Goal: Task Accomplishment & Management: Manage account settings

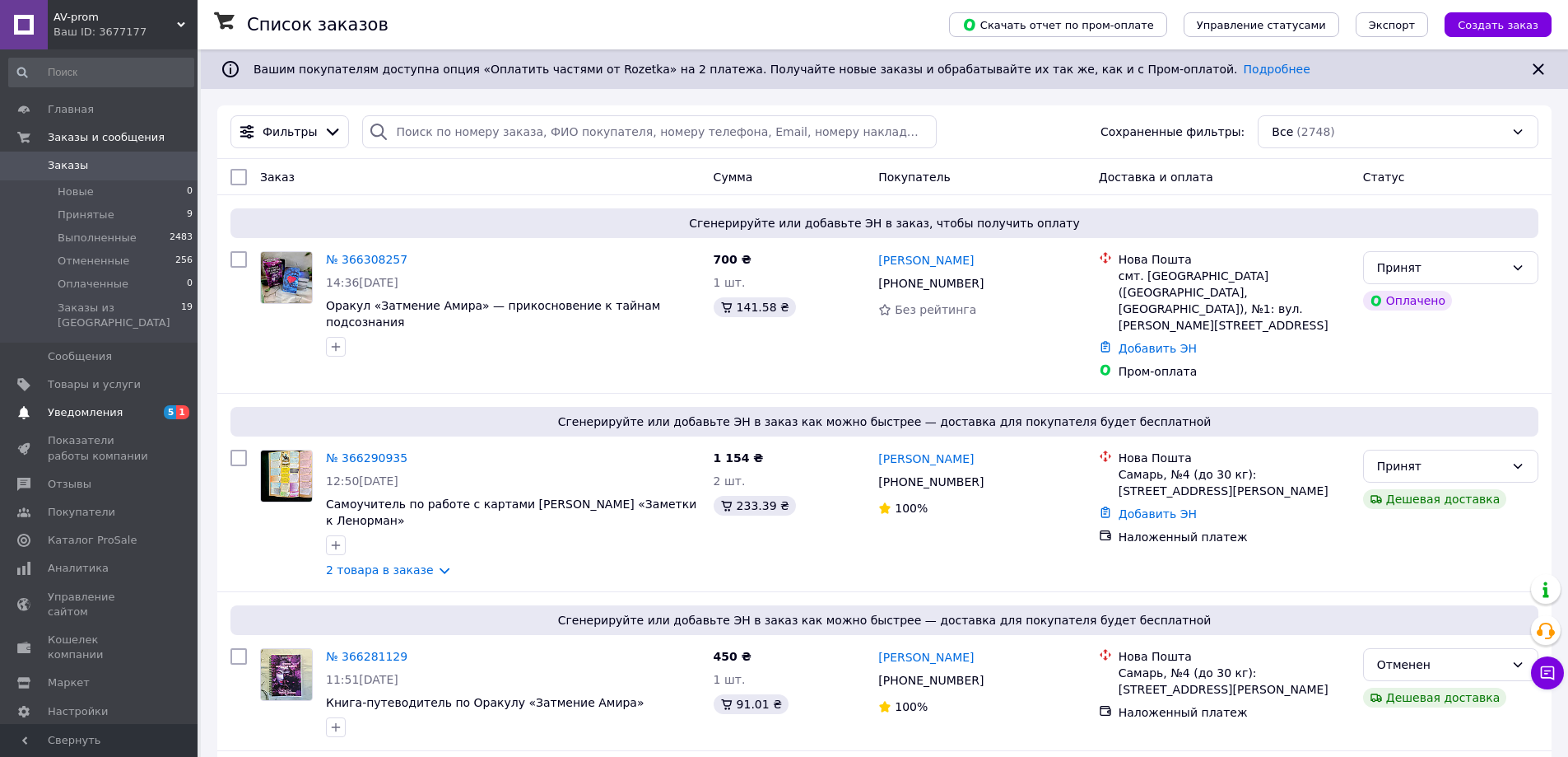
click at [82, 405] on span "Уведомления" at bounding box center [85, 412] width 75 height 15
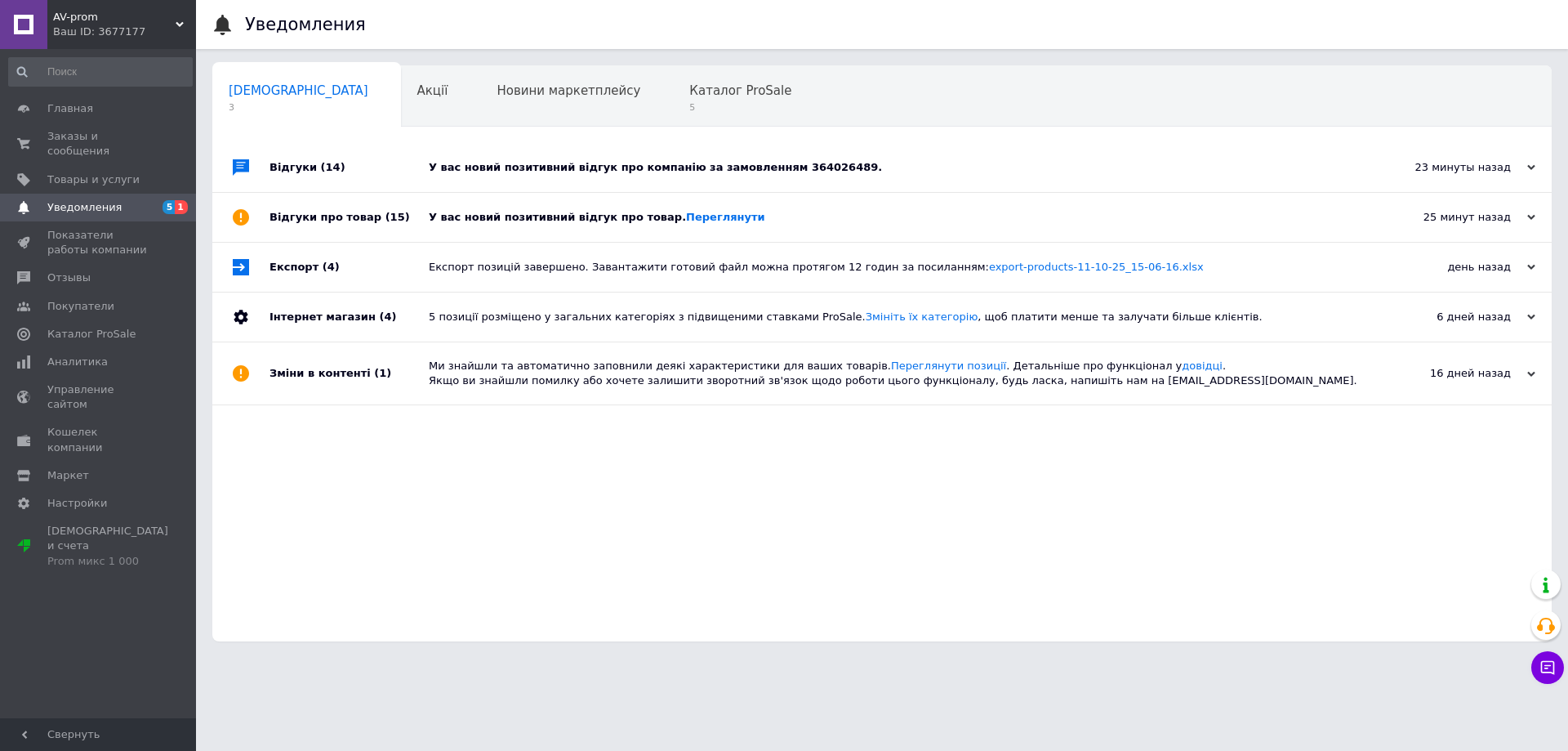
click at [537, 221] on div "У вас новий позитивний відгук про товар. [GEOGRAPHIC_DATA]" at bounding box center [900, 217] width 944 height 14
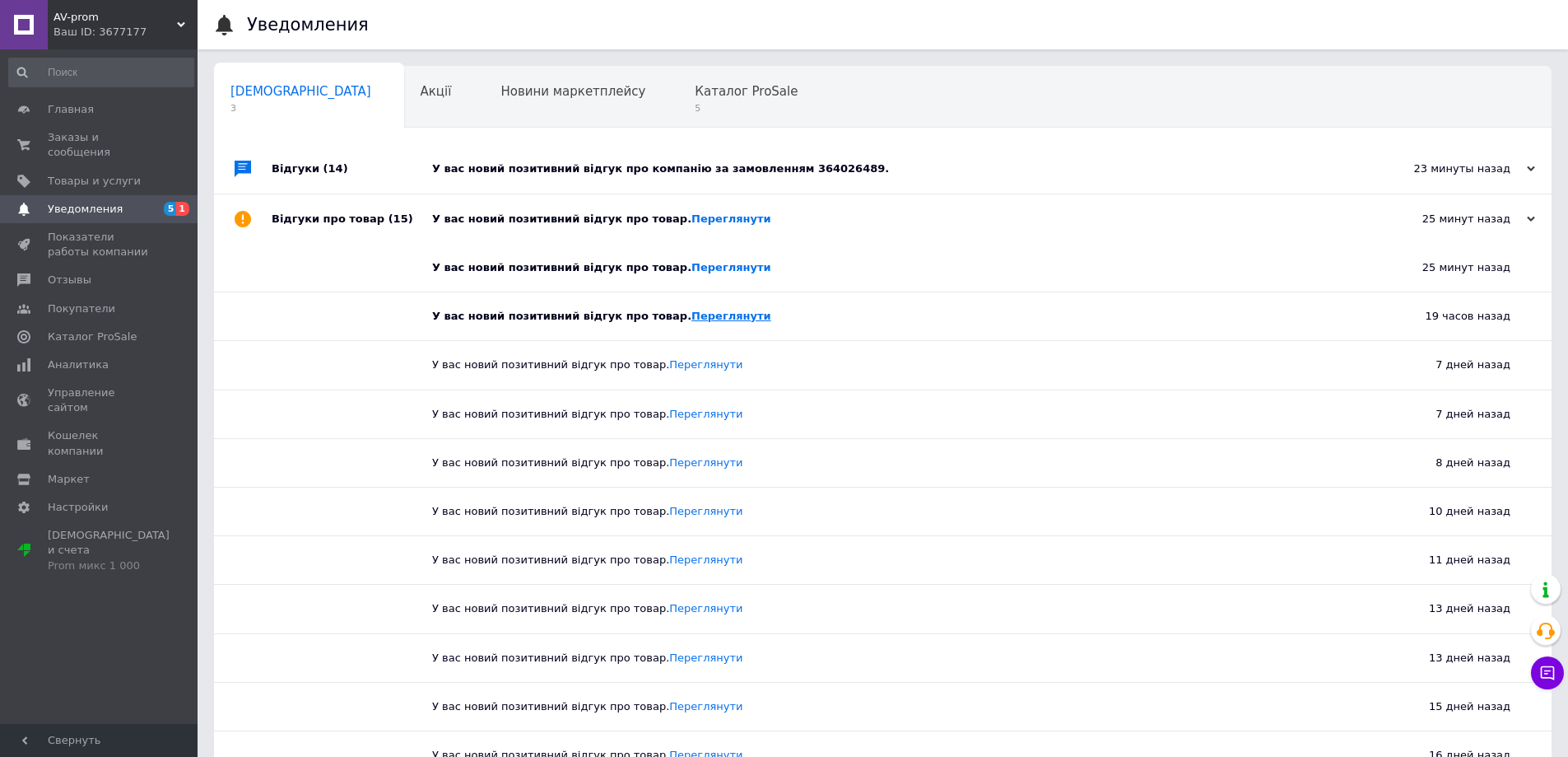
click at [691, 321] on link "Переглянути" at bounding box center [731, 316] width 80 height 13
click at [691, 270] on link "Переглянути" at bounding box center [731, 267] width 80 height 13
click at [691, 224] on link "Переглянути" at bounding box center [731, 219] width 80 height 13
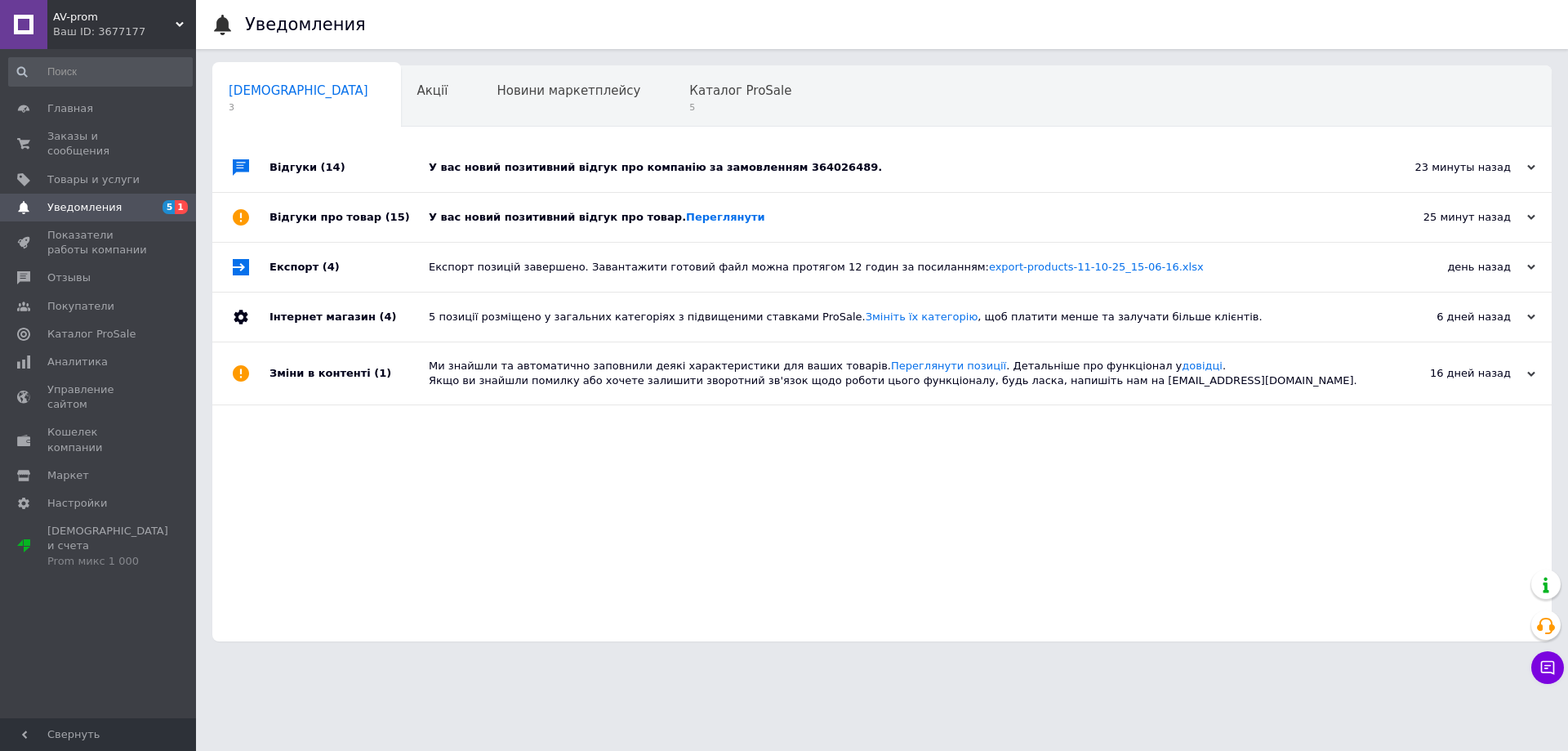
click at [609, 171] on div "У вас новий позитивний відгук про компанію за замовленням 364026489." at bounding box center [900, 167] width 944 height 14
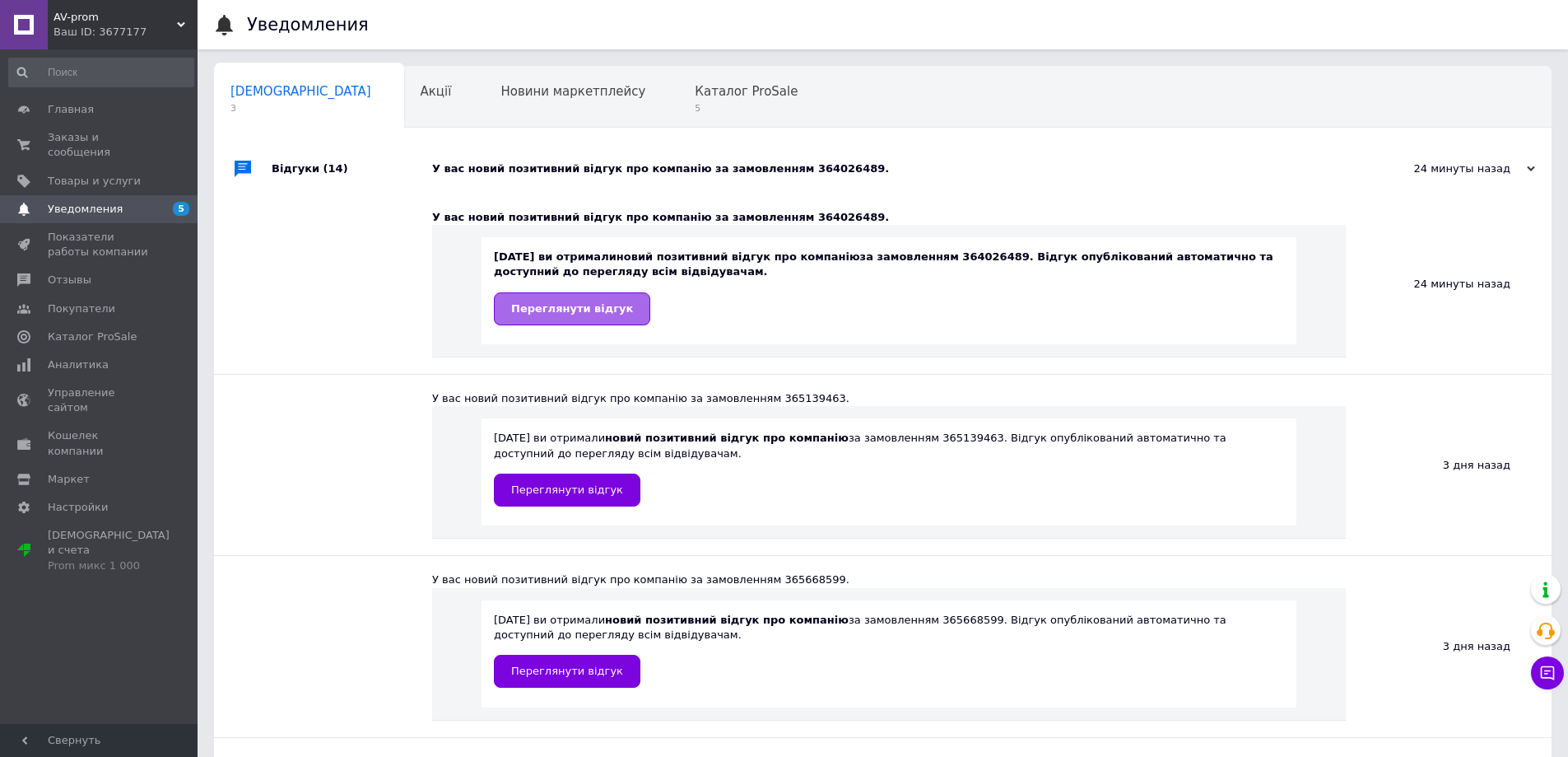
click at [569, 316] on link "Переглянути відгук" at bounding box center [573, 308] width 157 height 33
click at [695, 99] on span "Каталог ProSale" at bounding box center [746, 91] width 103 height 15
